Goal: Information Seeking & Learning: Learn about a topic

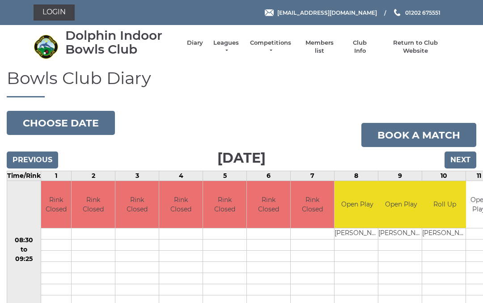
click at [245, 45] on li "Competitions Club competitions - Summer 2025 Club competitions - Winter 2024 Cl…" at bounding box center [266, 46] width 52 height 25
click at [244, 42] on li "Competitions Club competitions - Summer 2025 Club competitions - Winter 2024 Cl…" at bounding box center [266, 46] width 52 height 25
click at [237, 45] on link "Leagues" at bounding box center [226, 47] width 28 height 16
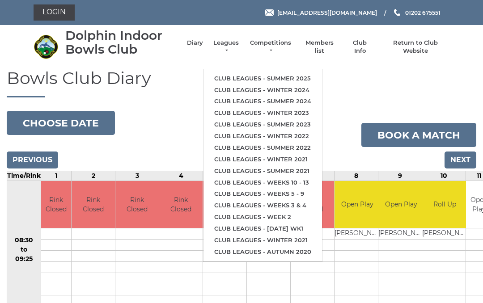
click at [273, 73] on link "Club leagues - Summer 2025" at bounding box center [262, 79] width 118 height 12
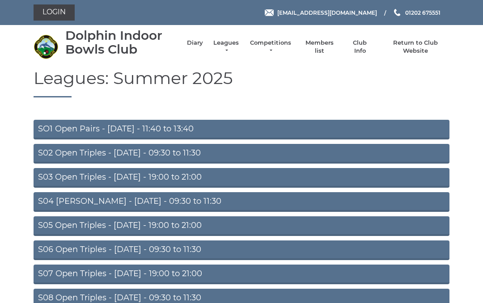
click at [178, 218] on link "S05 Open Triples - [DATE] - 19:00 to 21:00" at bounding box center [242, 226] width 416 height 20
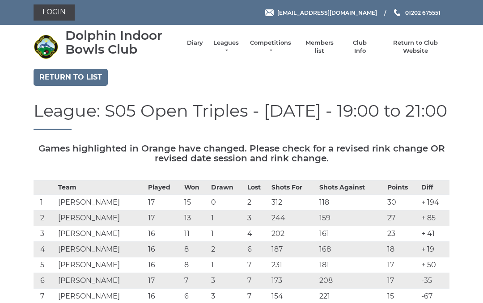
click at [240, 44] on link "Leagues" at bounding box center [226, 47] width 28 height 16
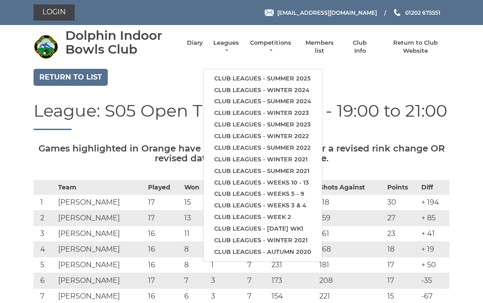
click at [283, 73] on link "Club leagues - Summer 2025" at bounding box center [262, 79] width 118 height 12
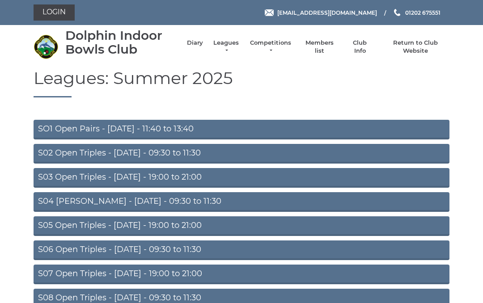
click at [176, 273] on link "S07 Open Triples - Thursday - 19:00 to 21:00" at bounding box center [242, 275] width 416 height 20
